Goal: Book appointment/travel/reservation

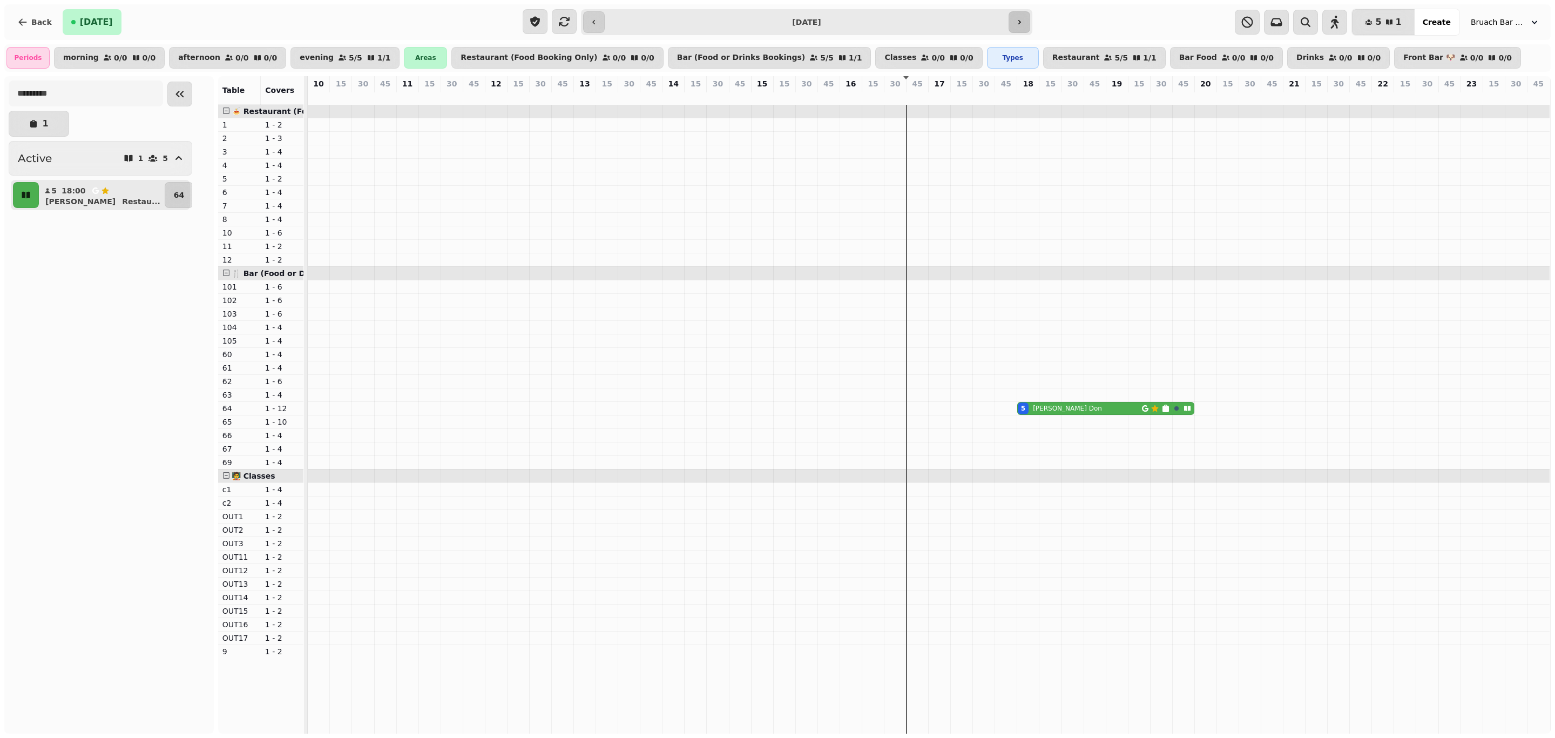
click at [1022, 28] on button "button" at bounding box center [1020, 22] width 22 height 22
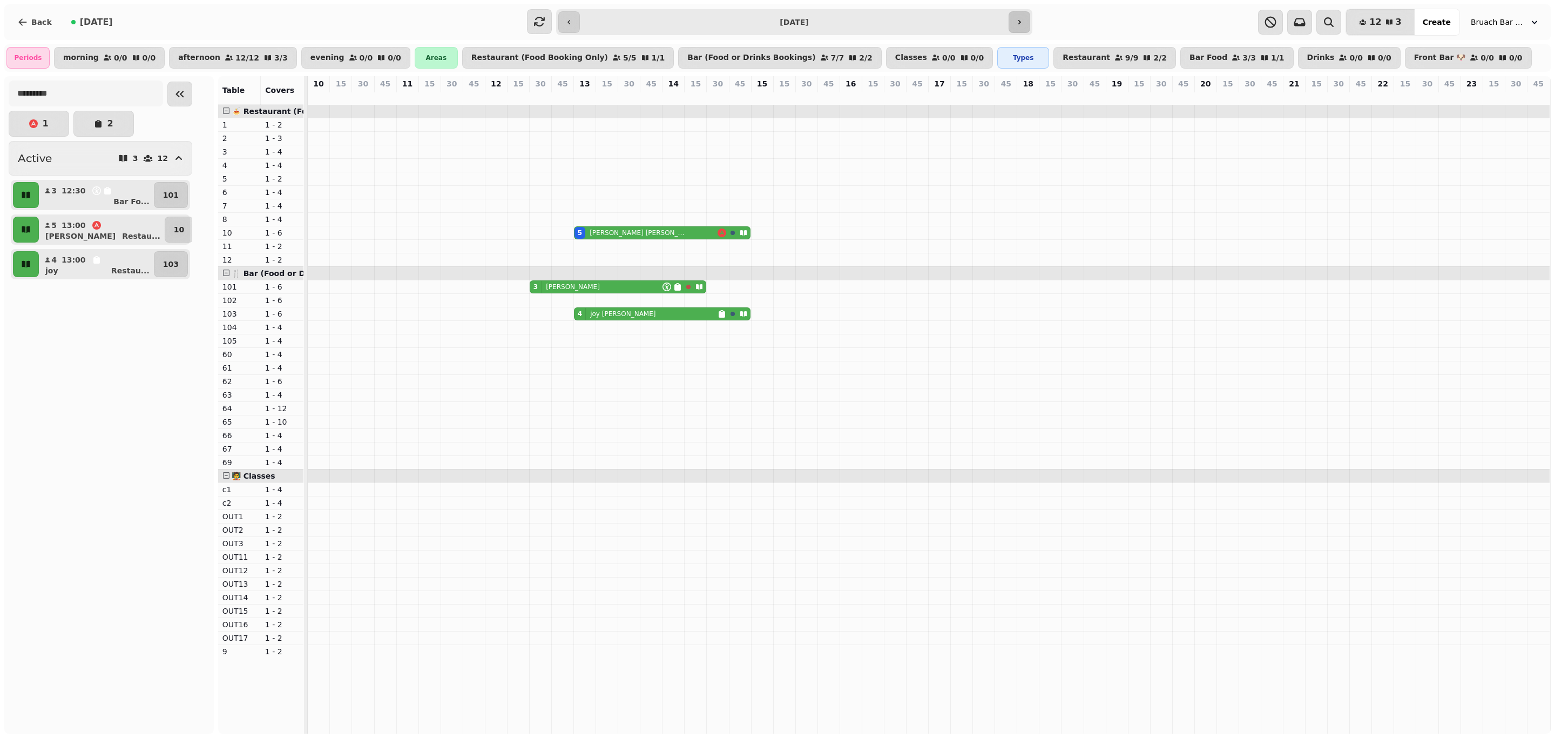
click at [1023, 23] on icon "button" at bounding box center [1019, 22] width 9 height 9
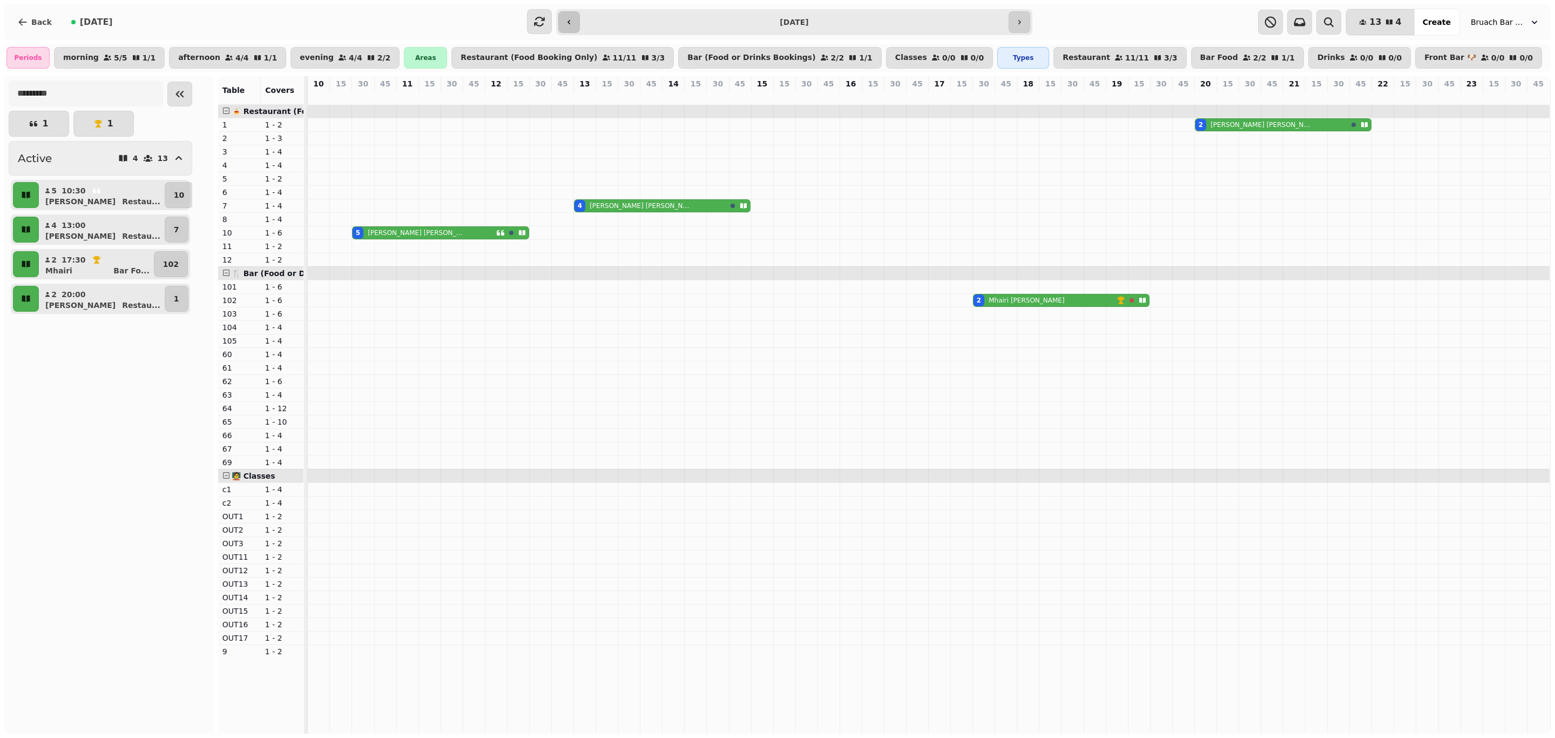
click at [574, 15] on button "button" at bounding box center [569, 22] width 22 height 22
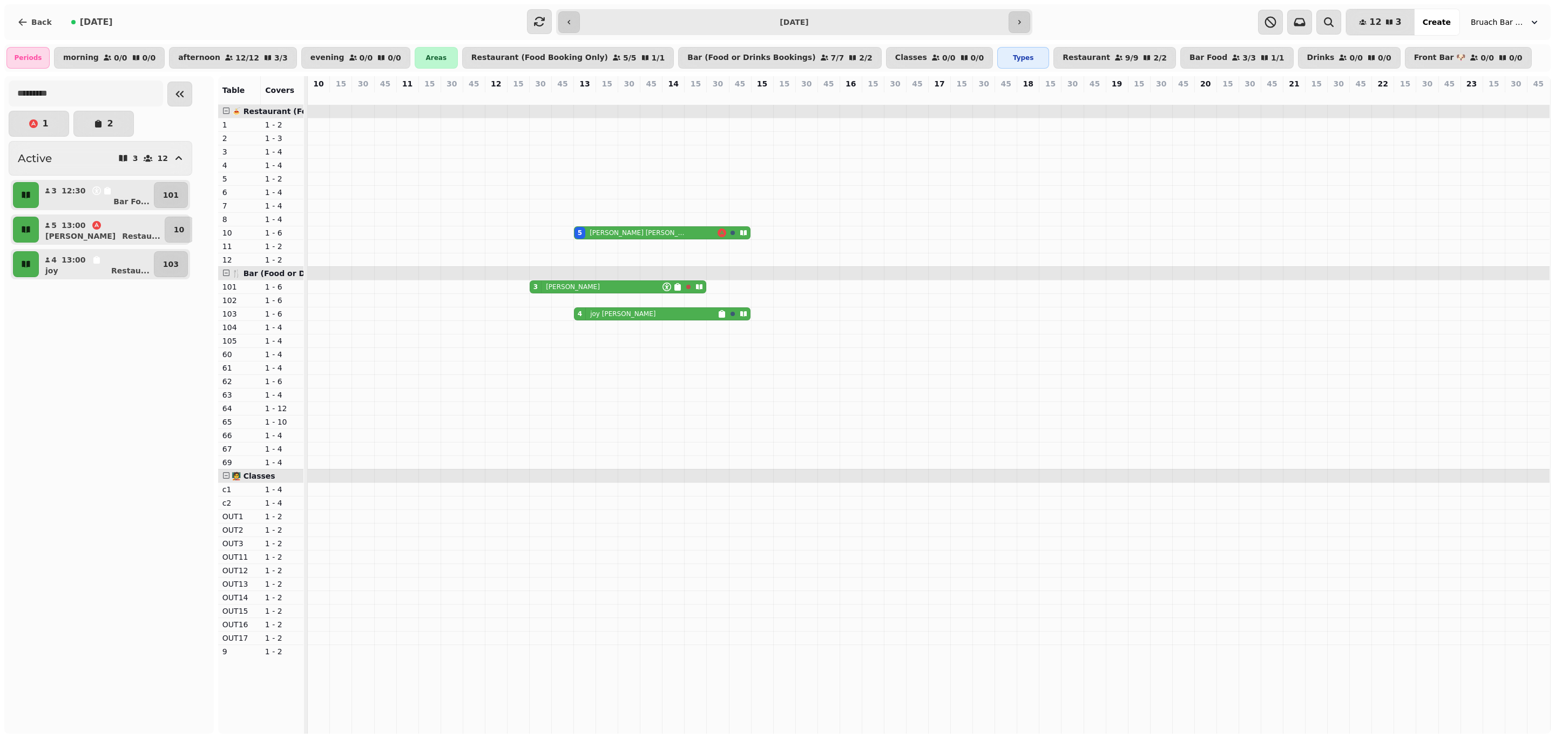
drag, startPoint x: 571, startPoint y: 13, endPoint x: 594, endPoint y: 1, distance: 27.1
click at [571, 15] on button "button" at bounding box center [569, 22] width 22 height 22
type input "**********"
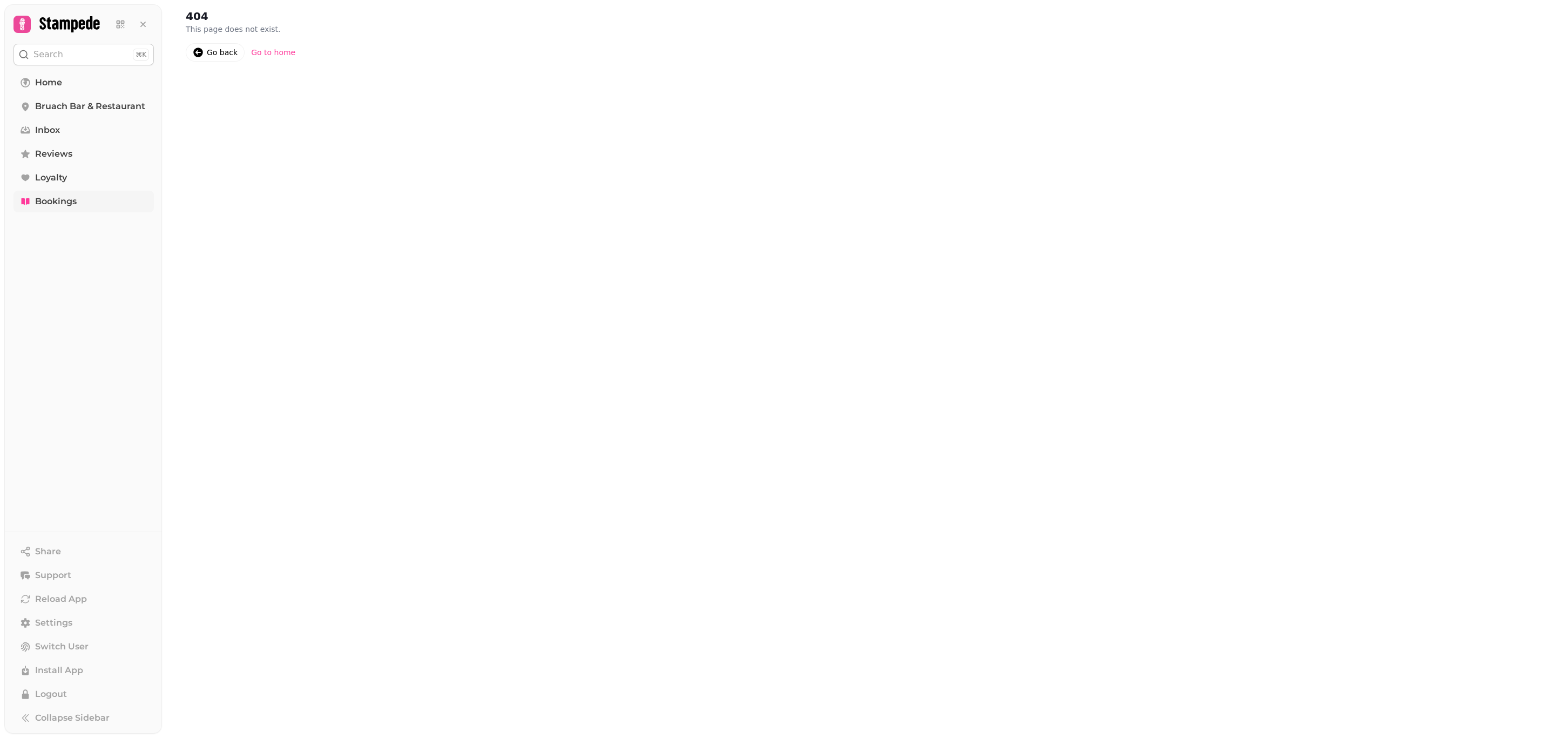
click at [99, 201] on link "Bookings" at bounding box center [83, 202] width 140 height 22
